Goal: Communication & Community: Answer question/provide support

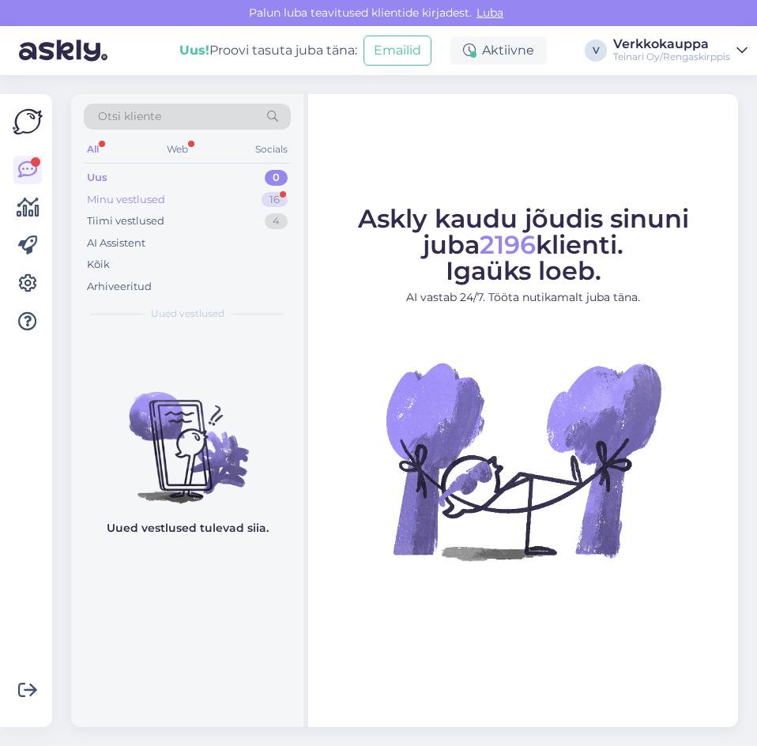
click at [152, 201] on div "Minu vestlused" at bounding box center [126, 200] width 78 height 16
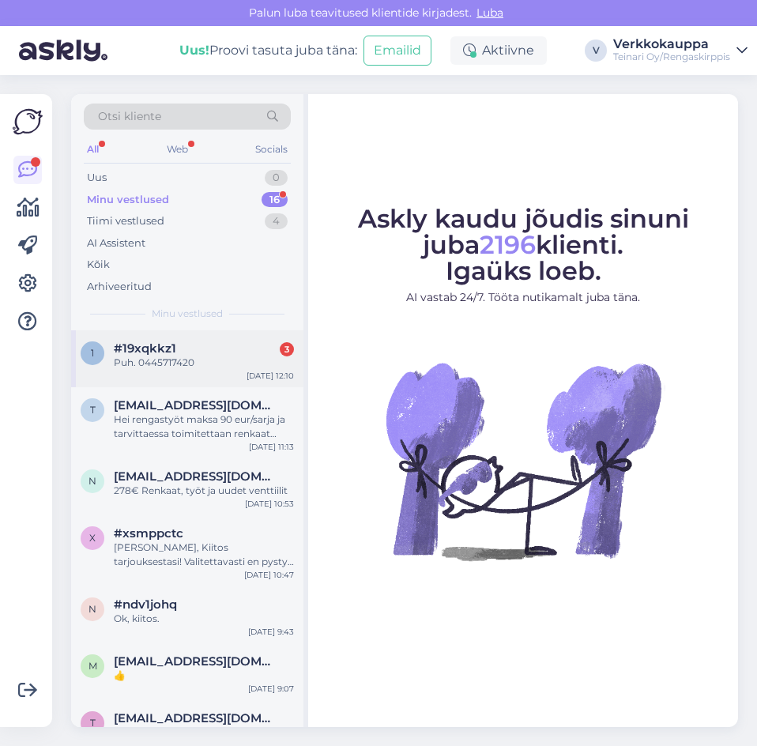
click at [185, 348] on div "#19xqkkz1 3" at bounding box center [204, 348] width 180 height 14
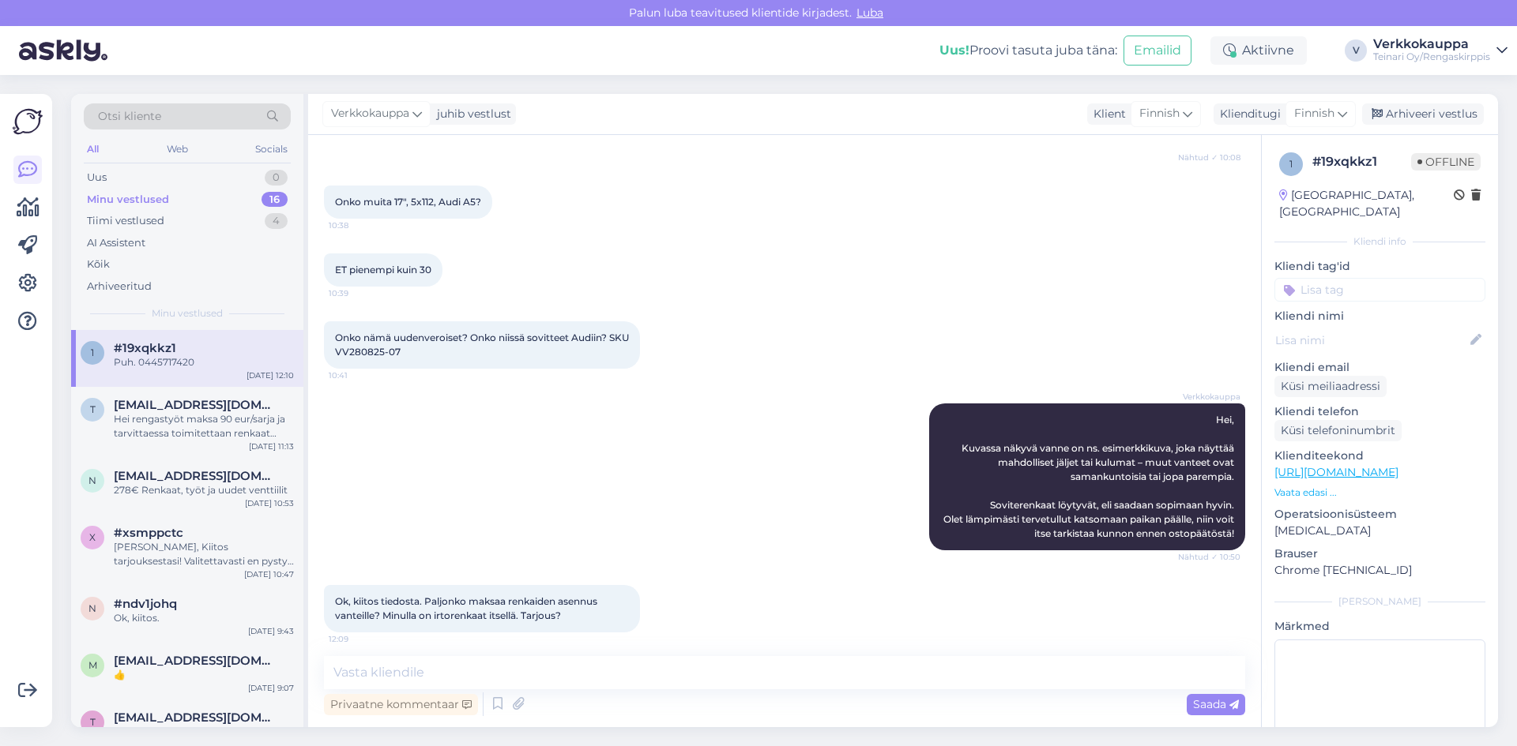
scroll to position [411, 0]
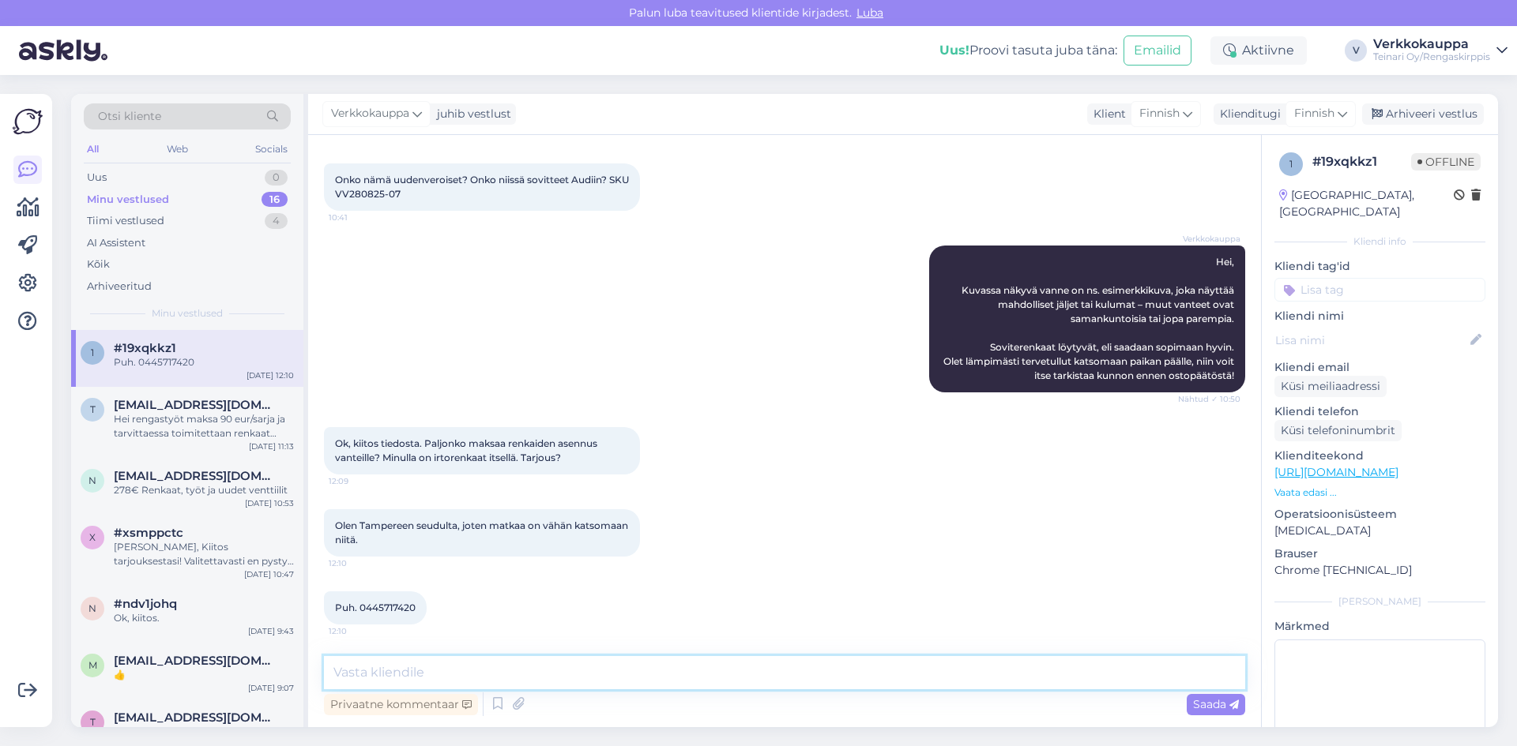
click at [457, 670] on textarea at bounding box center [784, 672] width 921 height 33
type textarea "h"
type textarea "Hei, 17" rengastyöt maksa 100€/sarja ja tarvitaessa uudet venttiilit 12 €/sarja"
click at [756, 708] on div "Saada" at bounding box center [1215, 704] width 58 height 21
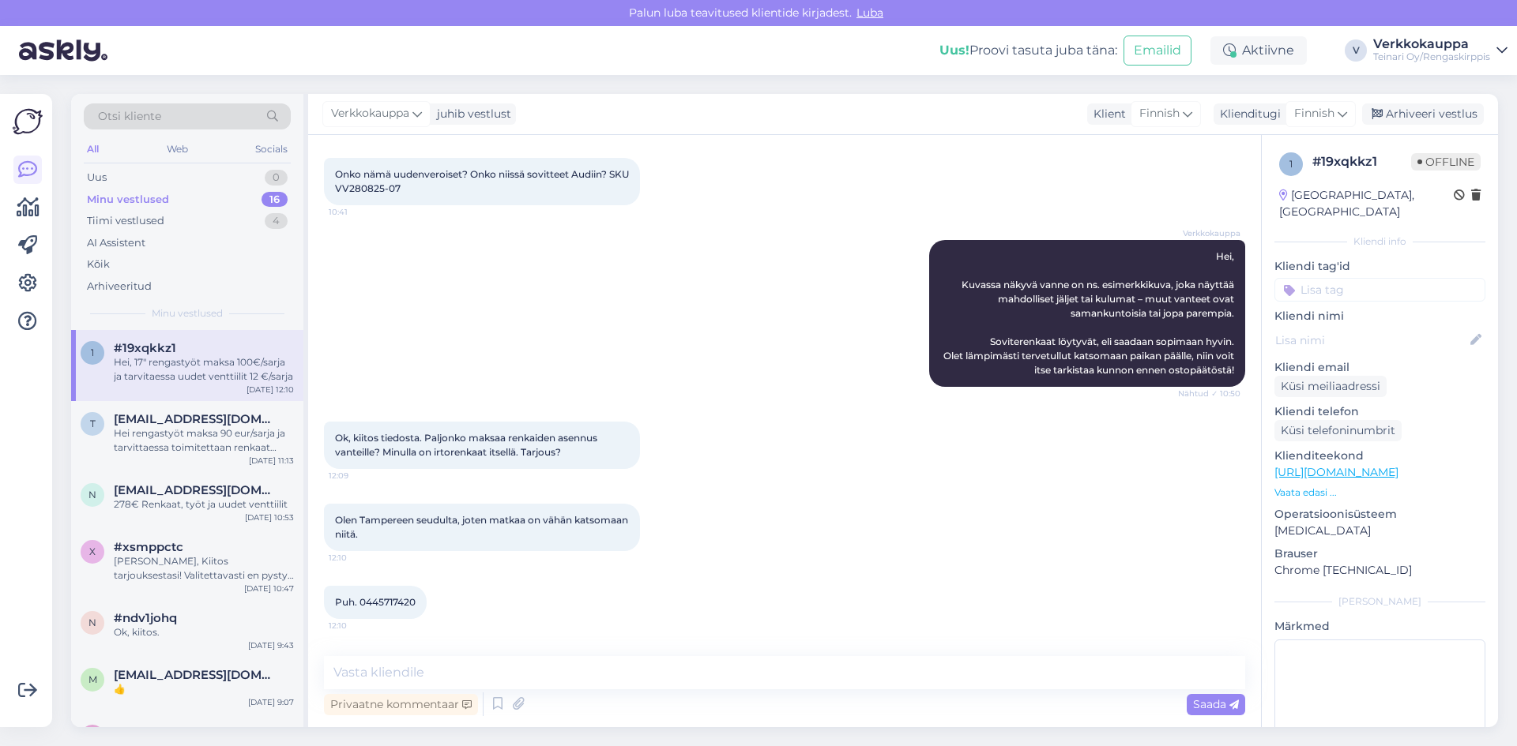
scroll to position [493, 0]
